Goal: Download file/media

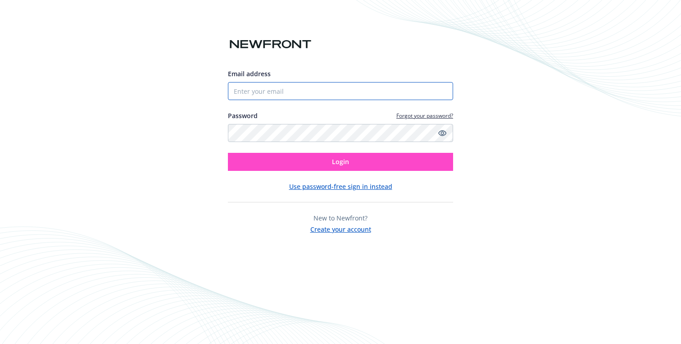
type input "[PERSON_NAME][EMAIL_ADDRESS][PERSON_NAME][DOMAIN_NAME]"
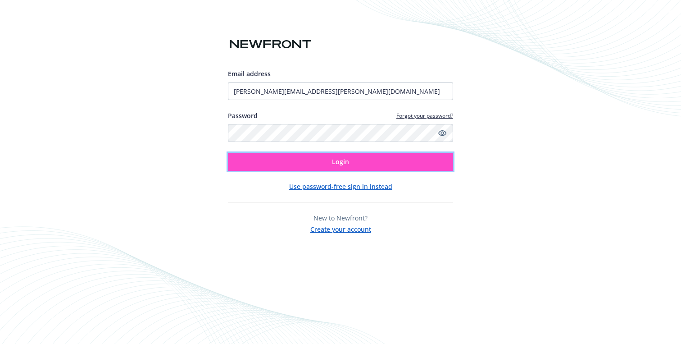
click at [350, 164] on button "Login" at bounding box center [340, 162] width 225 height 18
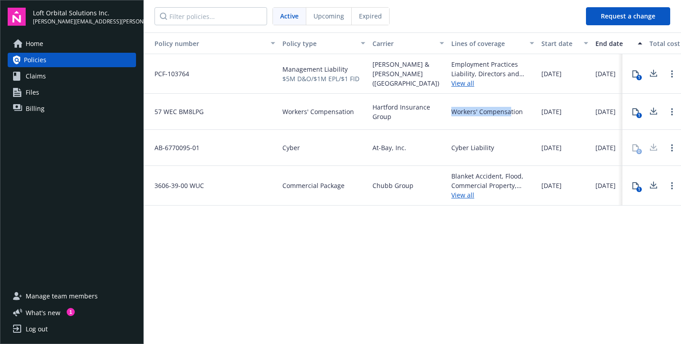
click at [511, 107] on div "Workers' Compensation" at bounding box center [488, 111] width 72 height 9
click at [640, 114] on div "1" at bounding box center [639, 115] width 5 height 5
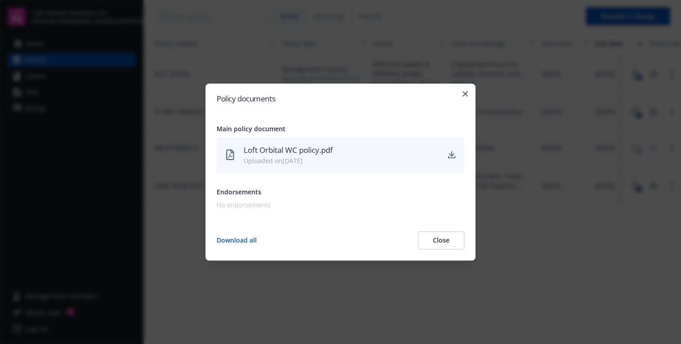
click at [318, 159] on div "Uploaded on 01/14/2025" at bounding box center [342, 160] width 196 height 9
click at [453, 157] on icon "download" at bounding box center [451, 157] width 7 height 2
click at [477, 93] on div at bounding box center [340, 172] width 681 height 344
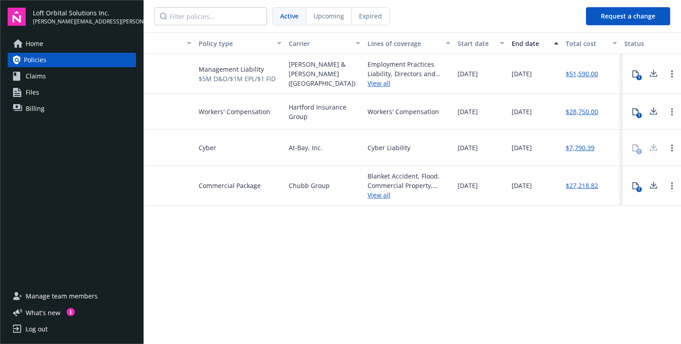
scroll to position [0, 130]
